Goal: Task Accomplishment & Management: Use online tool/utility

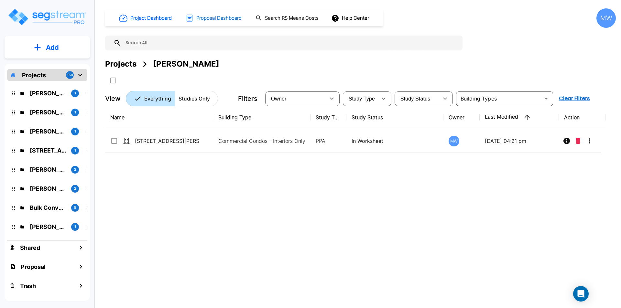
click at [218, 17] on h1 "Proposal Dashboard" at bounding box center [218, 18] width 45 height 7
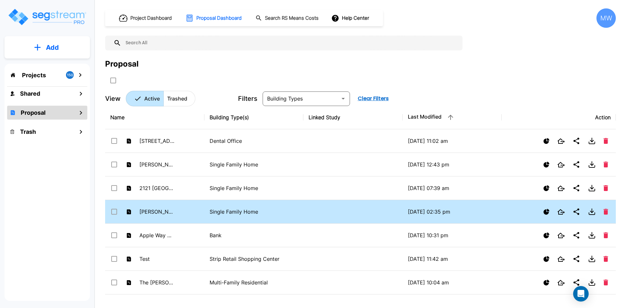
click at [190, 209] on td "[PERSON_NAME] Estimate" at bounding box center [154, 212] width 99 height 24
checkbox input "false"
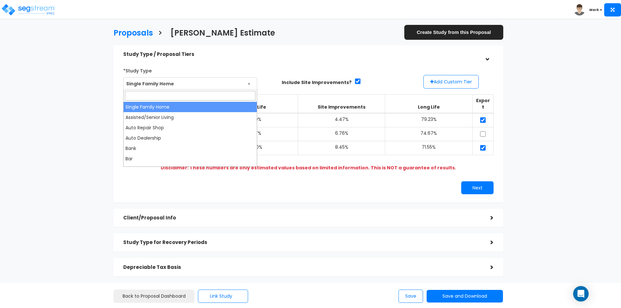
click at [181, 85] on span "Single Family Home" at bounding box center [190, 84] width 133 height 12
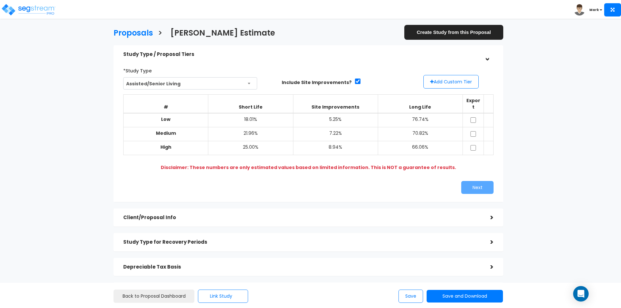
click at [192, 84] on span "Assisted/Senior Living" at bounding box center [190, 84] width 133 height 12
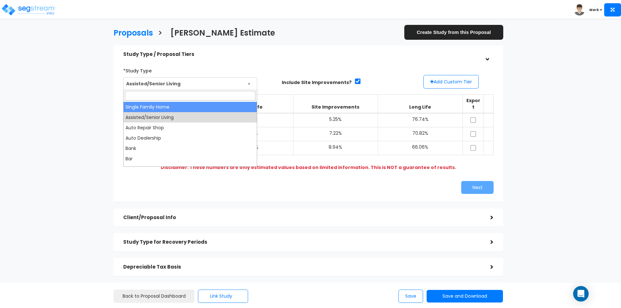
select select "78"
